Goal: Task Accomplishment & Management: Use online tool/utility

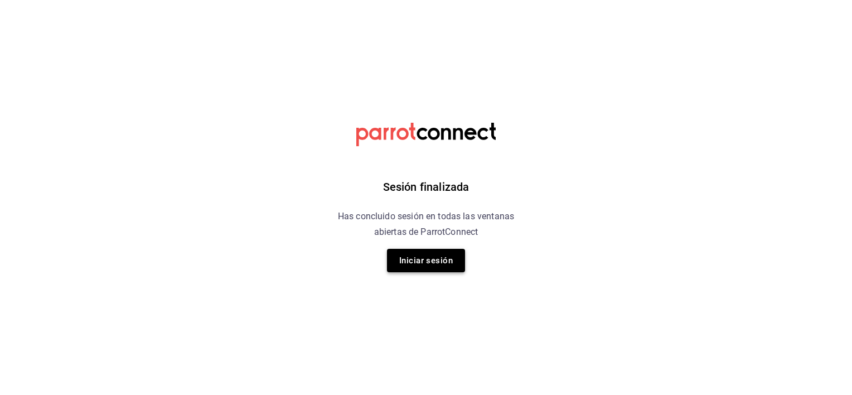
click at [444, 269] on button "Iniciar sesión" at bounding box center [426, 260] width 78 height 23
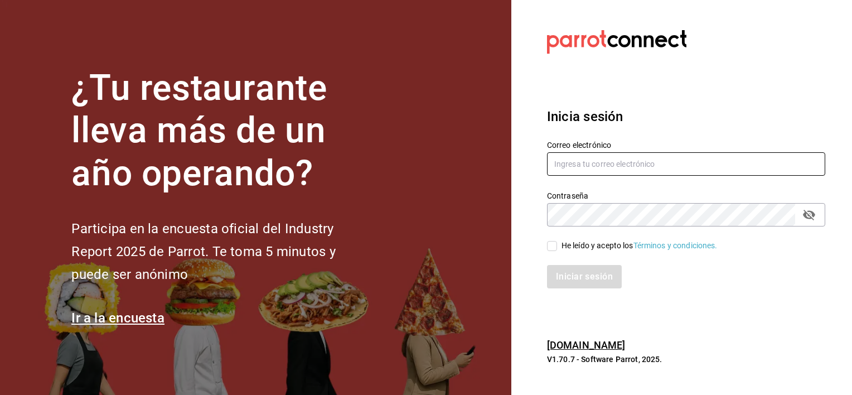
type input "[EMAIL_ADDRESS][DOMAIN_NAME]"
click at [555, 243] on input "He leído y acepto los Términos y condiciones." at bounding box center [552, 246] width 10 height 10
checkbox input "true"
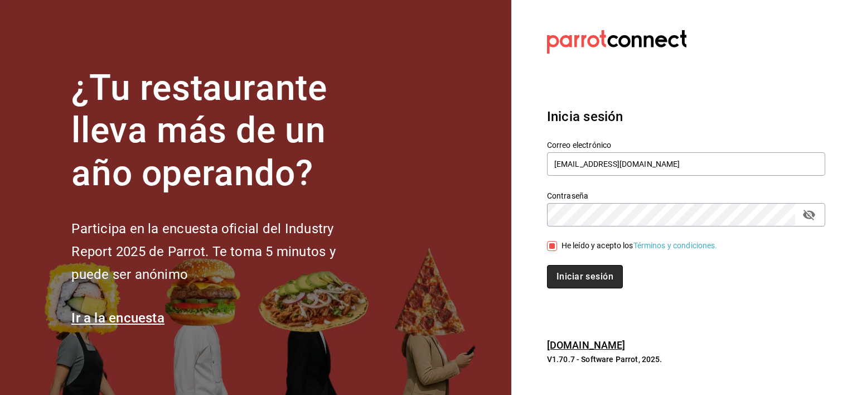
click at [573, 272] on button "Iniciar sesión" at bounding box center [585, 276] width 76 height 23
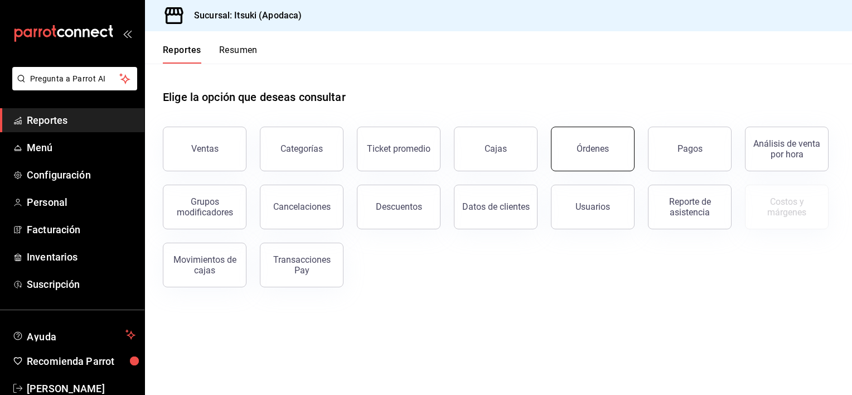
click at [582, 147] on div "Órdenes" at bounding box center [593, 148] width 32 height 11
